Goal: Find specific page/section: Find specific page/section

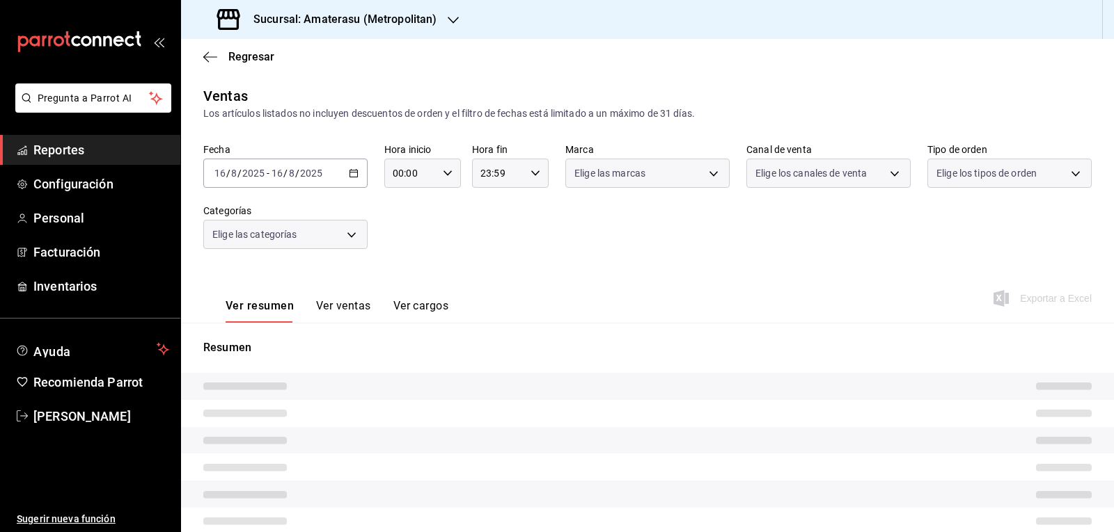
type input "05:00"
type input "f3afaab8-8c3d-4e49-a299-af9bdf6027b2"
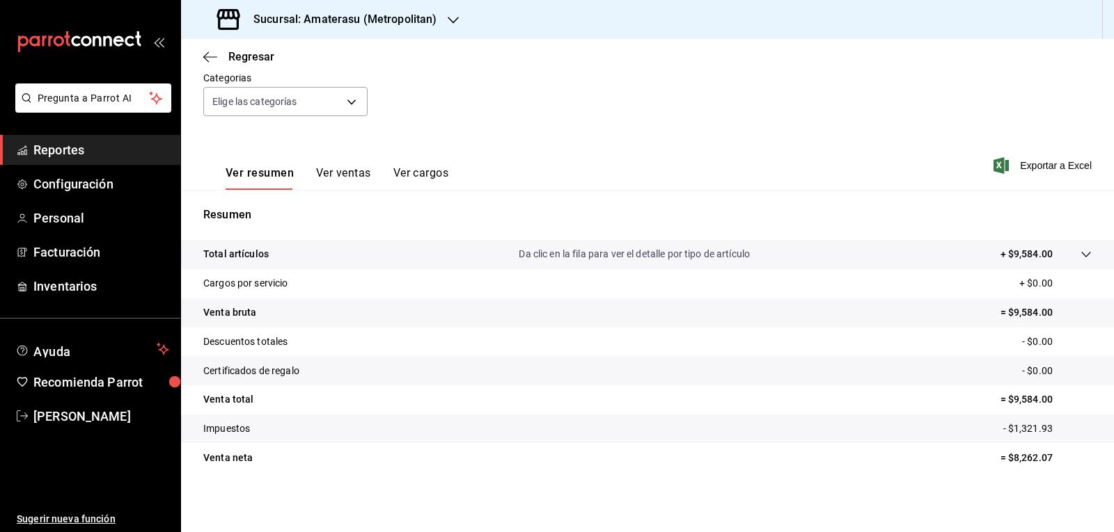
scroll to position [134, 0]
click at [689, 360] on tr "Certificados de regalo - $0.00" at bounding box center [647, 369] width 933 height 29
